Goal: Navigation & Orientation: Find specific page/section

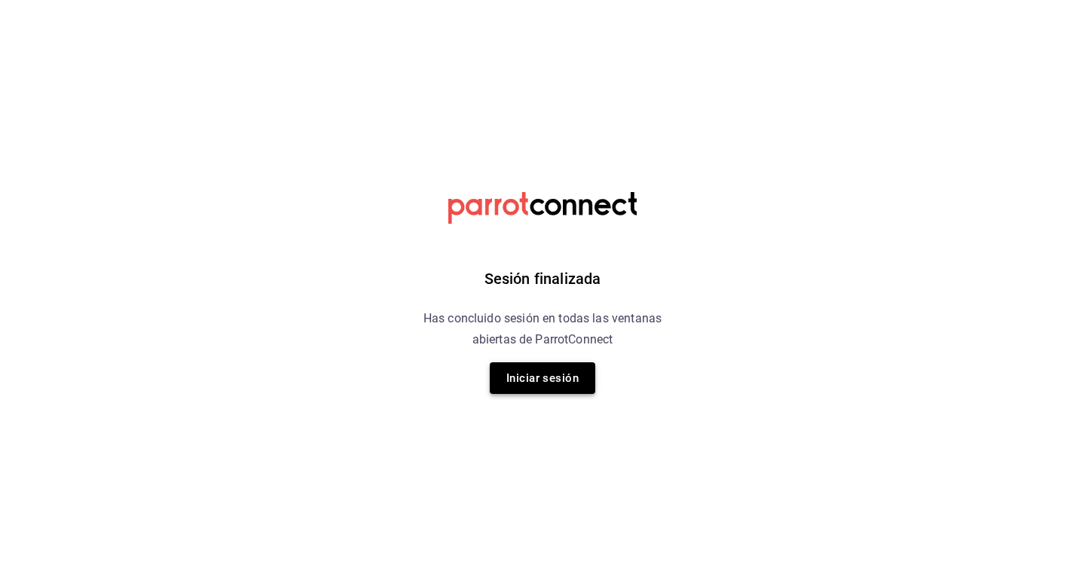
click at [547, 376] on button "Iniciar sesión" at bounding box center [543, 379] width 106 height 32
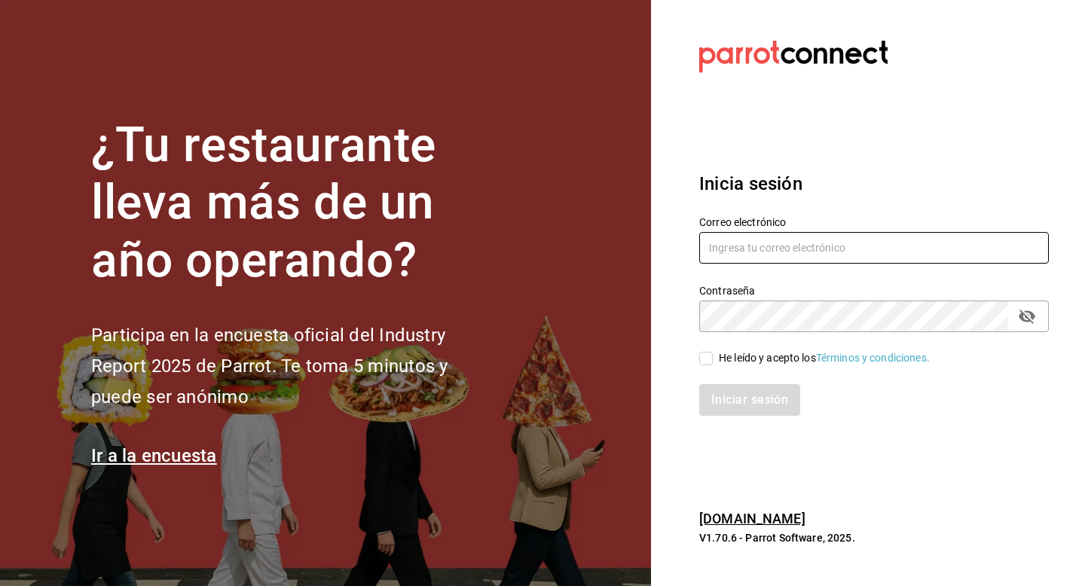
click at [793, 251] on input "text" at bounding box center [874, 248] width 350 height 32
type input "[EMAIL_ADDRESS][DOMAIN_NAME]"
click at [706, 358] on input "He leído y acepto los Términos y condiciones." at bounding box center [706, 359] width 14 height 14
checkbox input "true"
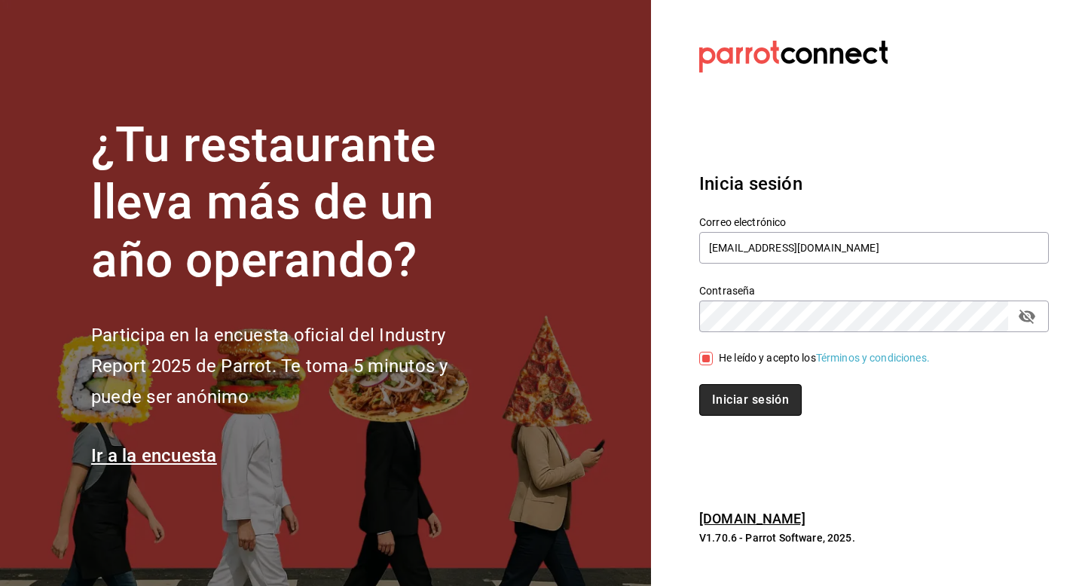
click at [716, 399] on button "Iniciar sesión" at bounding box center [750, 400] width 103 height 32
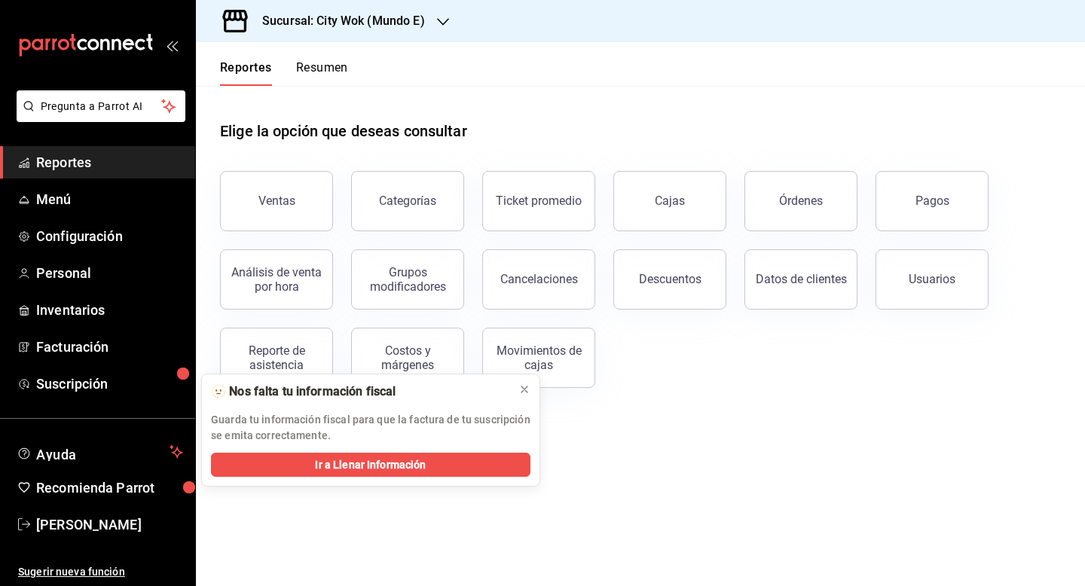
click at [336, 67] on button "Resumen" at bounding box center [322, 73] width 52 height 26
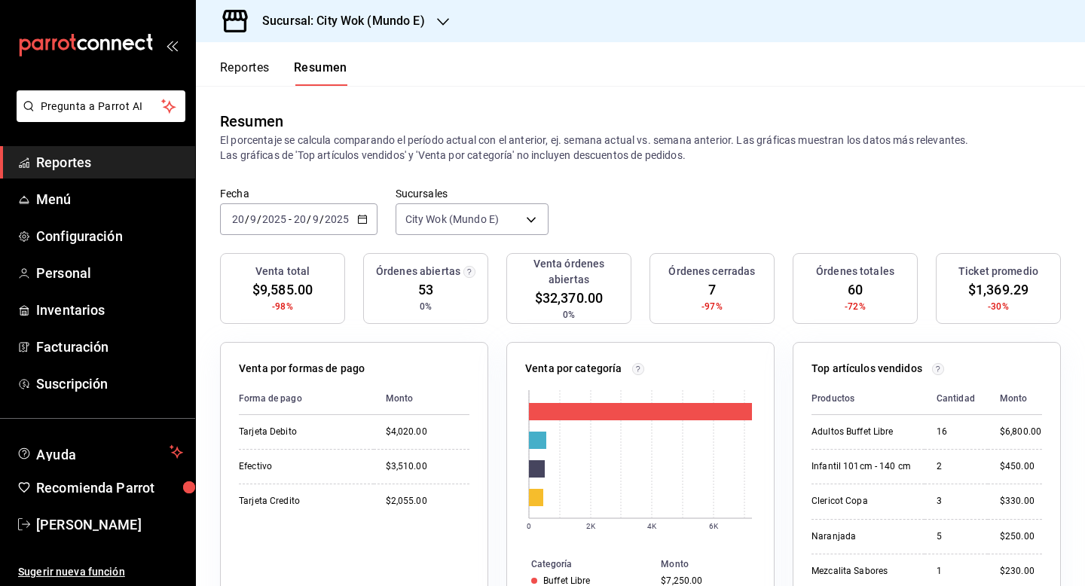
click at [395, 9] on div "Sucursal: City Wok (Mundo E)" at bounding box center [331, 21] width 247 height 42
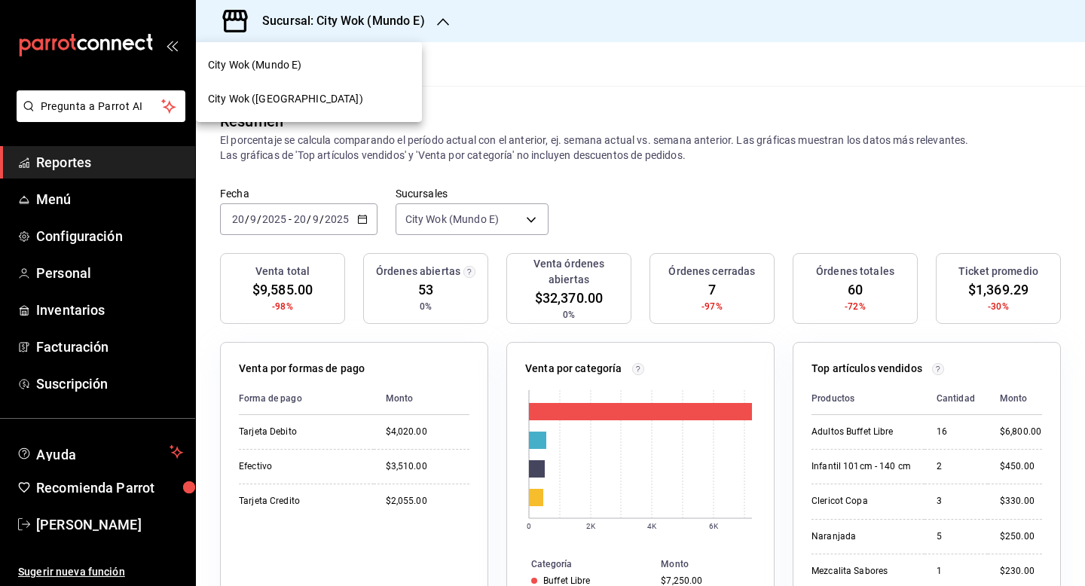
click at [338, 88] on div "City Wok (Tepeyac)" at bounding box center [309, 99] width 226 height 34
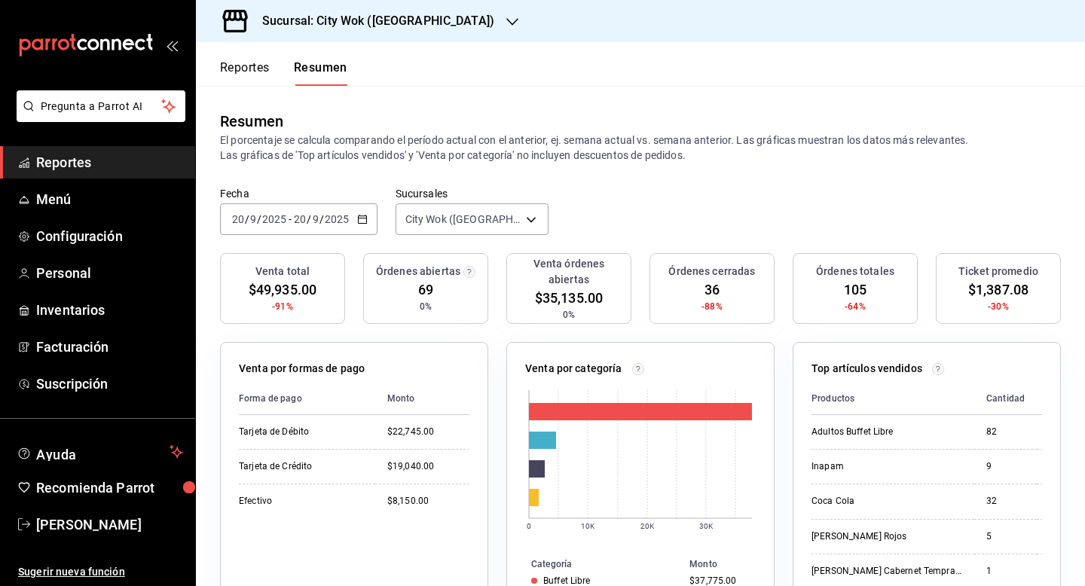
click at [341, 20] on h3 "Sucursal: City Wok (Tepeyac)" at bounding box center [372, 21] width 244 height 18
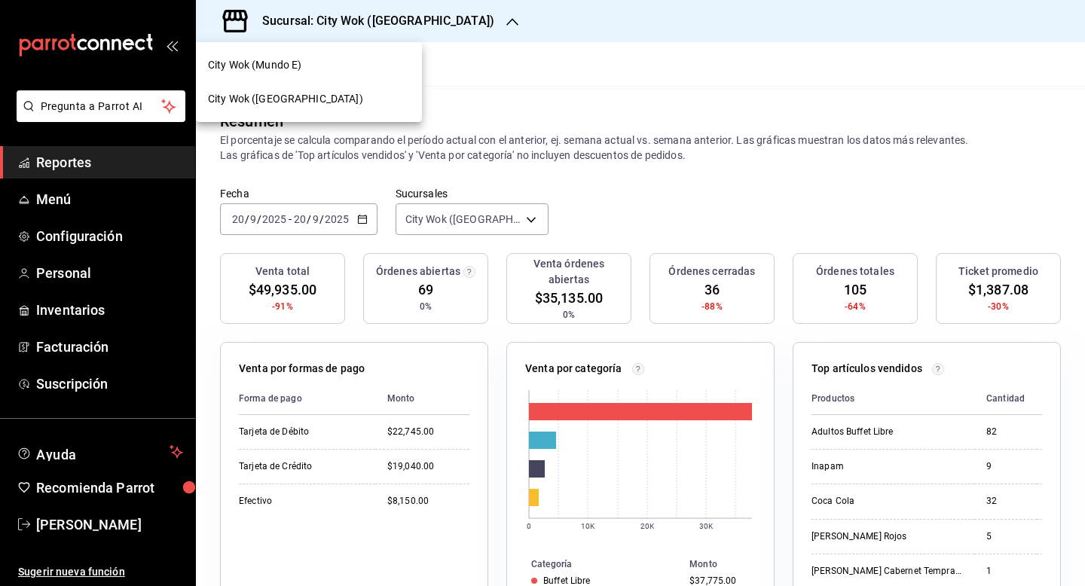
click at [321, 63] on div "City Wok (Mundo E)" at bounding box center [309, 65] width 202 height 16
